Goal: Navigation & Orientation: Find specific page/section

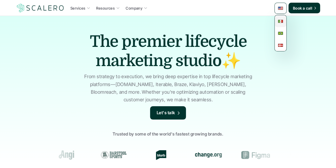
click at [280, 21] on img at bounding box center [280, 21] width 5 height 5
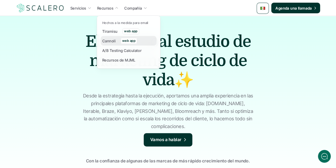
click at [109, 44] on div "Cannoli" at bounding box center [110, 40] width 16 height 6
